Goal: Navigation & Orientation: Find specific page/section

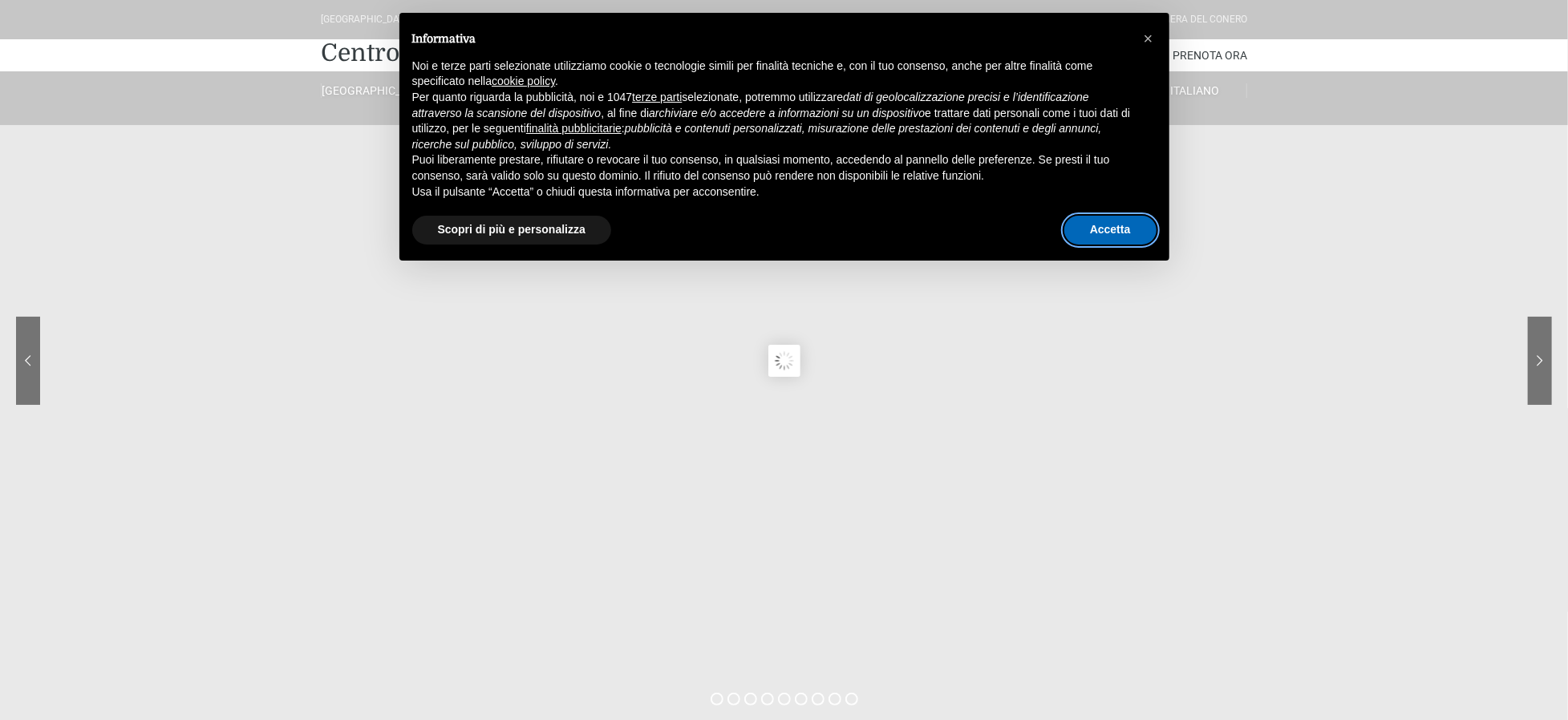
click at [1092, 217] on button "Accetta" at bounding box center [1111, 230] width 93 height 29
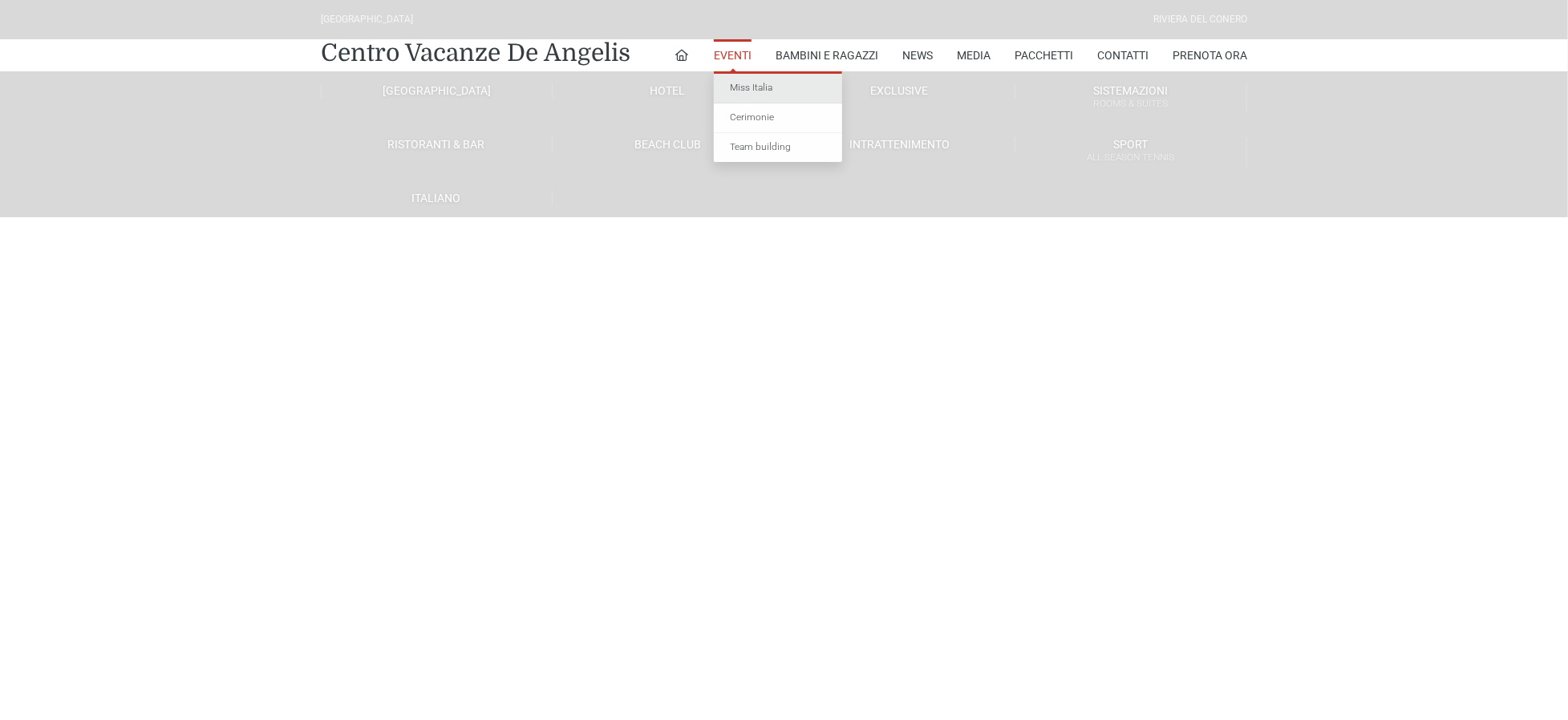
drag, startPoint x: 0, startPoint y: 0, endPoint x: 745, endPoint y: 84, distance: 749.7
click at [745, 84] on link "Miss Italia" at bounding box center [778, 89] width 129 height 30
